Goal: Transaction & Acquisition: Subscribe to service/newsletter

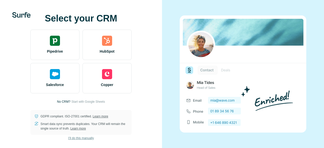
click at [88, 136] on span "I’ll do this manually" at bounding box center [81, 138] width 26 height 5
click at [93, 100] on span "Start with Google Sheets" at bounding box center [88, 102] width 34 height 5
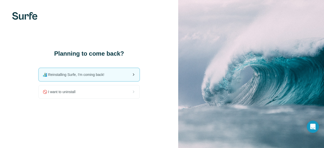
click at [120, 72] on div "🏄🏻‍♂️ Reinstalling Surfe, I'm coming back!" at bounding box center [89, 74] width 101 height 13
